Goal: Find specific page/section: Find specific page/section

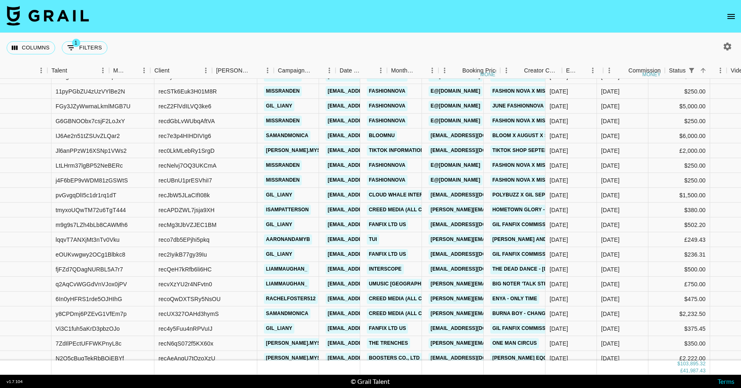
scroll to position [764, 0]
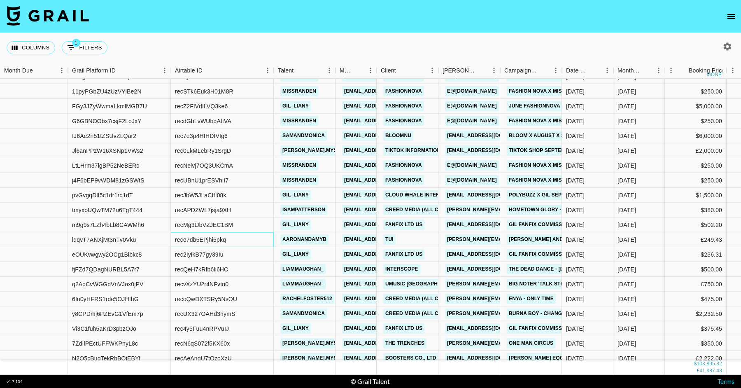
click at [196, 241] on div "reco7db5EPjhi5pkq" at bounding box center [200, 239] width 51 height 8
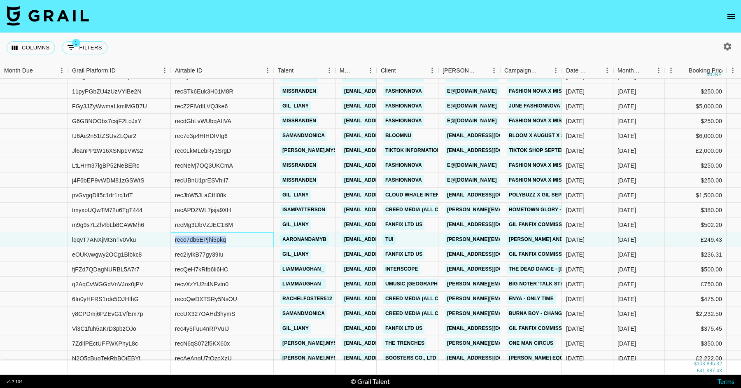
click at [196, 241] on div "reco7db5EPjhi5pkq" at bounding box center [200, 239] width 51 height 8
copy div "reco7db5EPjhi5pkq"
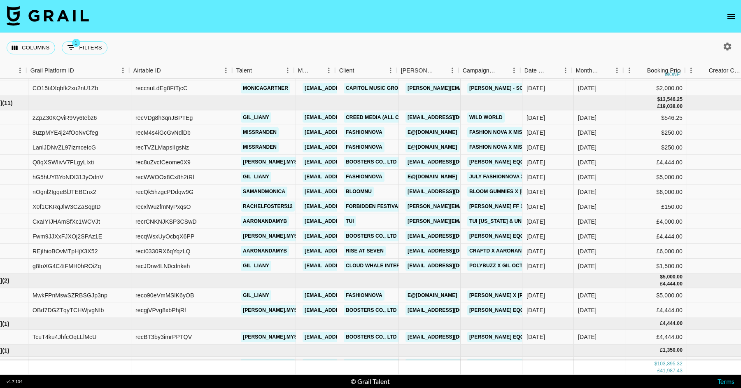
scroll to position [1122, 42]
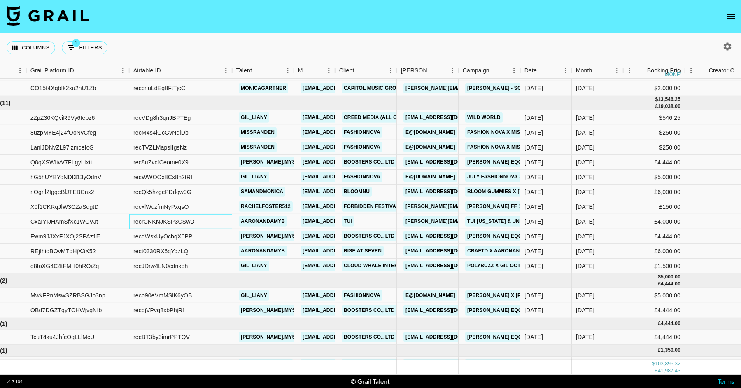
click at [185, 218] on div "recrCNKNJKSP3CSwD" at bounding box center [163, 221] width 61 height 8
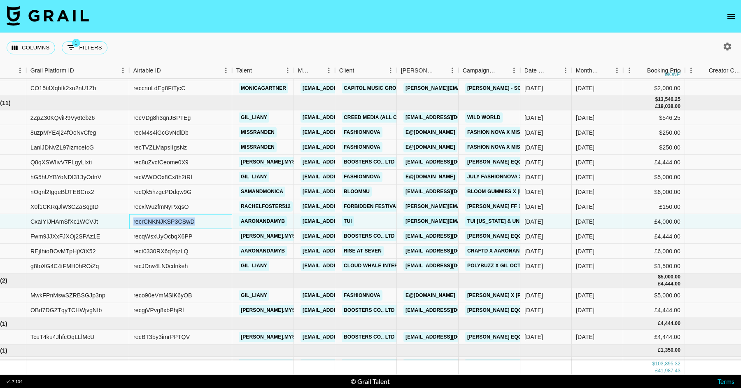
click at [185, 218] on div "recrCNKNJKSP3CSwD" at bounding box center [163, 221] width 61 height 8
copy div "recrCNKNJKSP3CSwD"
click at [213, 217] on div "recrCNKNJKSP3CSwD" at bounding box center [180, 221] width 103 height 15
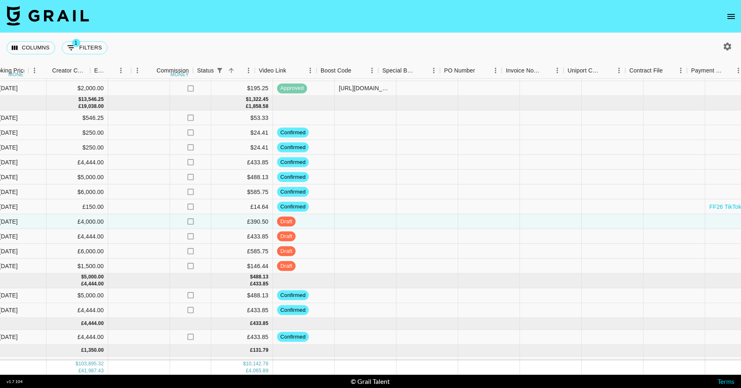
scroll to position [1122, 506]
